Goal: Information Seeking & Learning: Learn about a topic

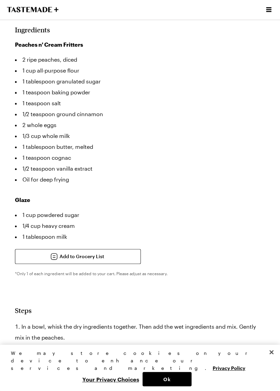
scroll to position [388, 0]
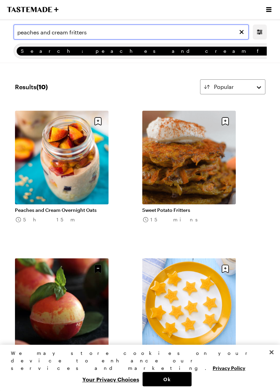
click at [108, 33] on input "peaches and cream fritters" at bounding box center [132, 32] width 236 height 15
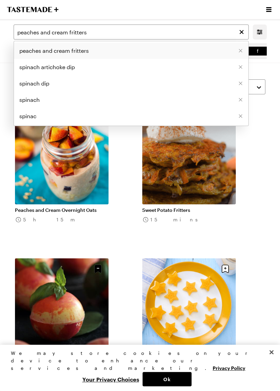
click at [51, 50] on span "peaches and cream fritters" at bounding box center [54, 51] width 70 height 8
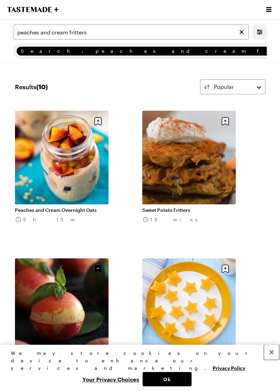
click at [272, 360] on button "Close" at bounding box center [271, 352] width 15 height 15
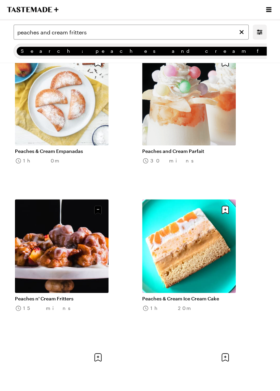
scroll to position [352, 0]
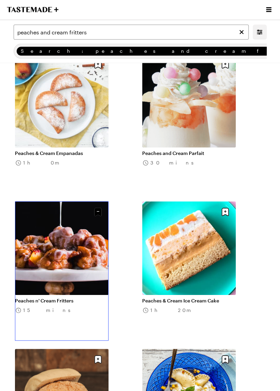
click at [66, 298] on link "Peaches n' Cream Fritters" at bounding box center [62, 301] width 94 height 6
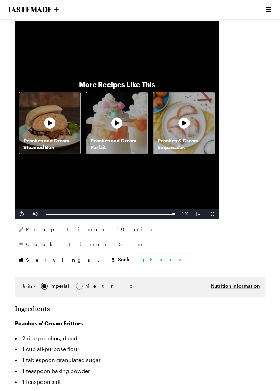
type textarea "x"
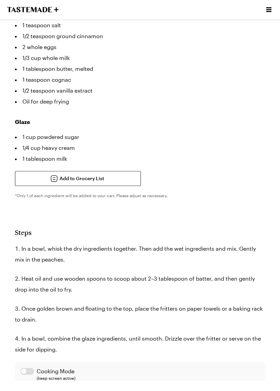
scroll to position [466, 0]
